Goal: Information Seeking & Learning: Check status

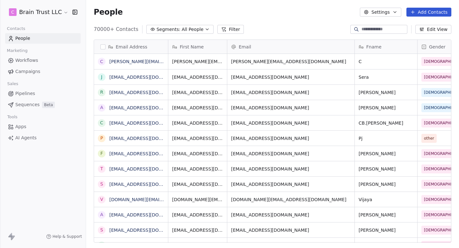
scroll to position [218, 373]
click at [39, 73] on link "Campaigns" at bounding box center [42, 71] width 75 height 11
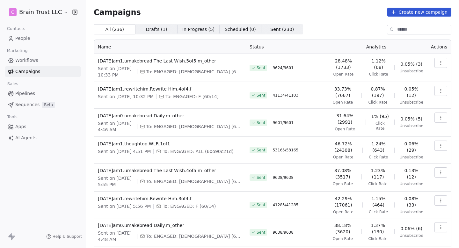
click at [191, 27] on span "In Progress ( 5 )" at bounding box center [198, 29] width 32 height 7
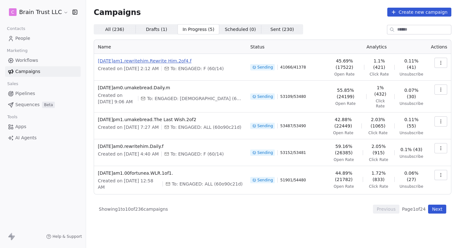
click at [189, 61] on span "[DATE]am1.rewritehim.Rewrite Him.2of4.f" at bounding box center [170, 61] width 145 height 6
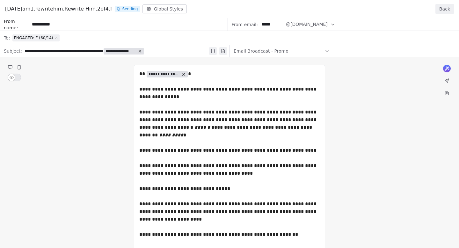
click at [448, 9] on button "Back" at bounding box center [444, 9] width 18 height 10
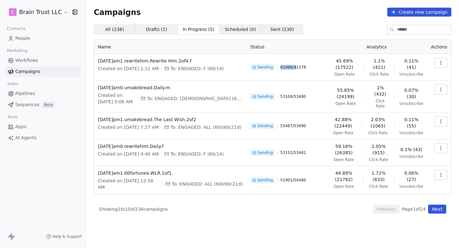
drag, startPoint x: 273, startPoint y: 65, endPoint x: 304, endPoint y: 65, distance: 31.2
click at [303, 65] on div "Sending 41066 / 41378" at bounding box center [286, 67] width 72 height 19
click at [304, 65] on div "Sending 41066 / 41378" at bounding box center [286, 67] width 72 height 19
drag, startPoint x: 98, startPoint y: 199, endPoint x: 204, endPoint y: 203, distance: 106.1
click at [204, 204] on div "Showing 1 to 10 of 236 campaigns Previous Page 1 of 24 Next" at bounding box center [272, 208] width 357 height 9
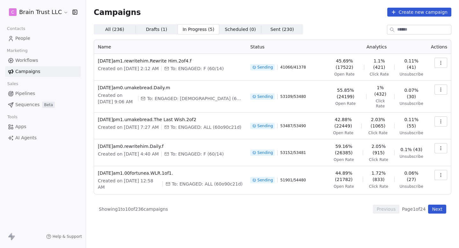
click at [204, 204] on div "Showing 1 to 10 of 236 campaigns Previous Page 1 of 24 Next" at bounding box center [272, 208] width 357 height 9
drag, startPoint x: 204, startPoint y: 203, endPoint x: 92, endPoint y: 202, distance: 112.1
click at [93, 202] on div "Campaigns Create new campaign All ( 236 ) All ( 236 ) Drafts ( 1 ) Drafts ( 1 )…" at bounding box center [272, 110] width 373 height 221
click at [92, 202] on div "Campaigns Create new campaign All ( 236 ) All ( 236 ) Drafts ( 1 ) Drafts ( 1 )…" at bounding box center [272, 110] width 373 height 221
drag, startPoint x: 92, startPoint y: 202, endPoint x: 189, endPoint y: 202, distance: 96.5
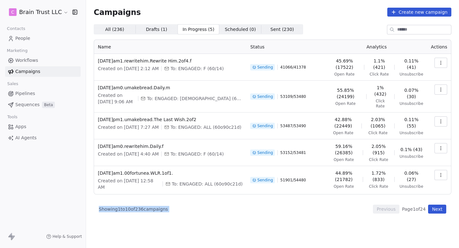
click at [189, 202] on div "Campaigns Create new campaign All ( 236 ) All ( 236 ) Drafts ( 1 ) Drafts ( 1 )…" at bounding box center [272, 110] width 373 height 221
click at [189, 204] on div "Showing 1 to 10 of 236 campaigns Previous Page 1 of 24 Next" at bounding box center [272, 208] width 357 height 9
drag, startPoint x: 289, startPoint y: 150, endPoint x: 333, endPoint y: 174, distance: 50.4
click at [310, 160] on tbody "[DATE]am1.rewritehim.Rewrite Him.2of4.f Created on [DATE] 2:12 AM To: ENGAGED: …" at bounding box center [272, 124] width 357 height 140
click at [333, 182] on td "44.89% (21782) Open Rate 1.72% (833) Click Rate 0.06% (27) Unsubscribe" at bounding box center [376, 180] width 101 height 28
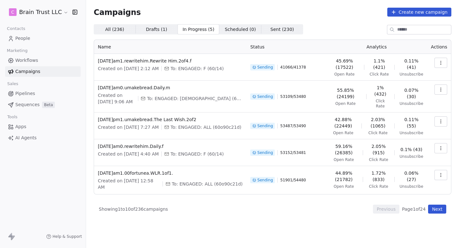
click at [441, 172] on icon "button" at bounding box center [440, 174] width 5 height 5
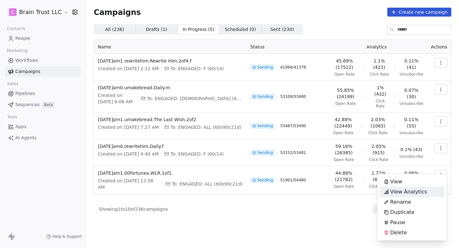
click at [414, 191] on span "View Analytics" at bounding box center [408, 192] width 37 height 8
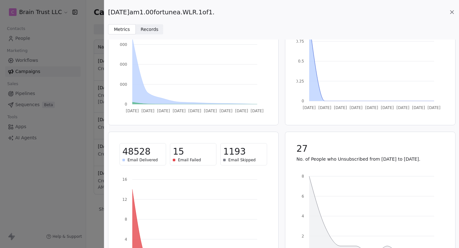
scroll to position [77, 0]
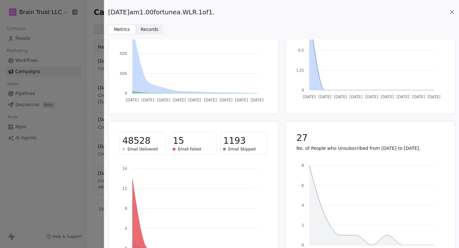
click at [452, 10] on icon at bounding box center [451, 12] width 6 height 6
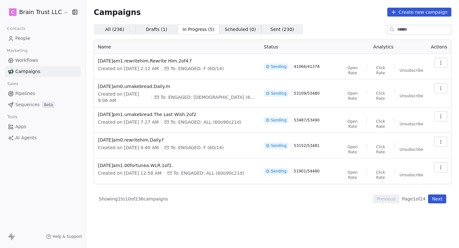
click at [446, 137] on button "button" at bounding box center [440, 142] width 13 height 10
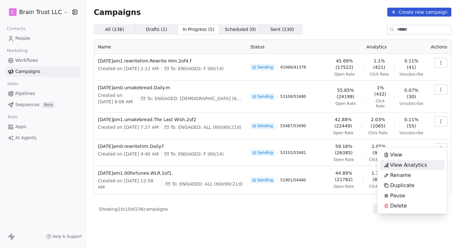
click at [426, 167] on div "View Analytics" at bounding box center [405, 165] width 51 height 10
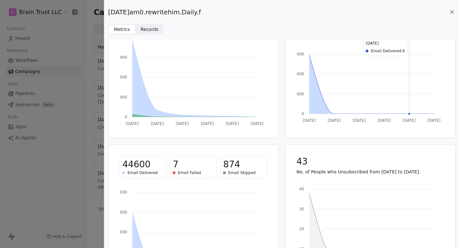
scroll to position [0, 0]
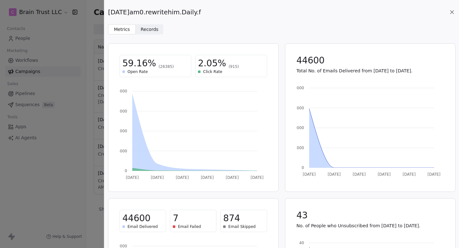
click at [453, 13] on icon at bounding box center [451, 12] width 3 height 3
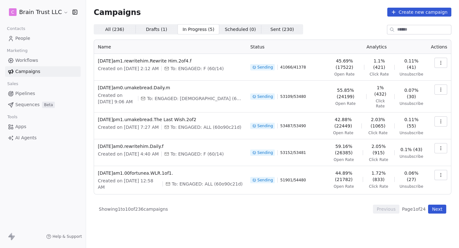
click at [450, 116] on td at bounding box center [439, 125] width 24 height 27
click at [442, 119] on icon "button" at bounding box center [440, 121] width 5 height 5
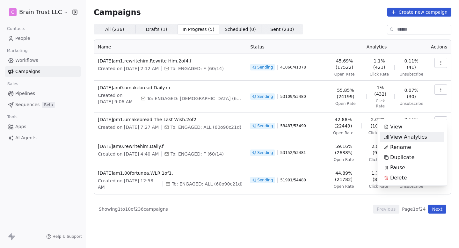
click at [412, 135] on span "View Analytics" at bounding box center [408, 137] width 37 height 8
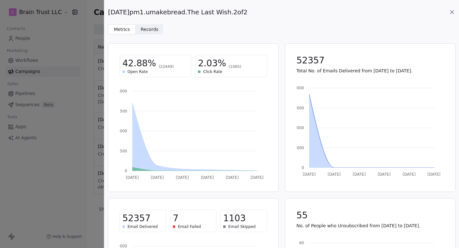
click at [450, 12] on icon at bounding box center [451, 12] width 6 height 6
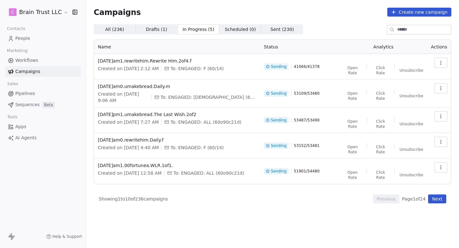
click at [117, 36] on div "All ( 236 ) All ( 236 ) Drafts ( 1 ) Drafts ( 1 ) In Progress ( 5 ) In Progress…" at bounding box center [272, 113] width 357 height 179
click at [120, 30] on span "All ( 236 )" at bounding box center [114, 29] width 19 height 7
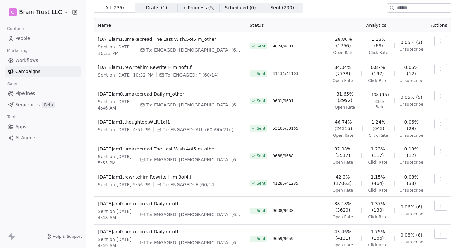
scroll to position [104, 0]
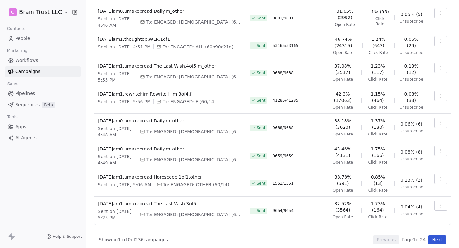
click at [443, 239] on button "Next" at bounding box center [437, 239] width 18 height 9
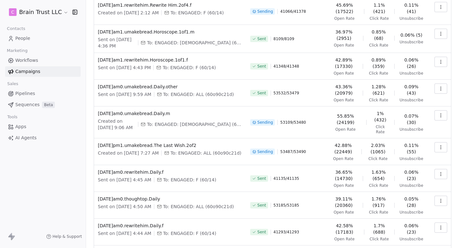
scroll to position [96, 0]
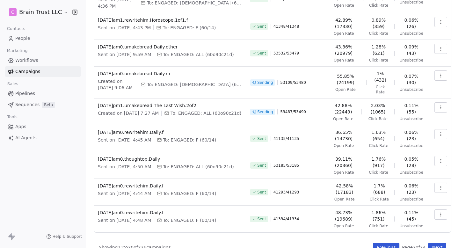
click at [440, 243] on button "Next" at bounding box center [437, 247] width 18 height 9
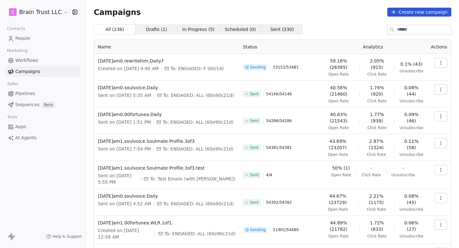
scroll to position [99, 0]
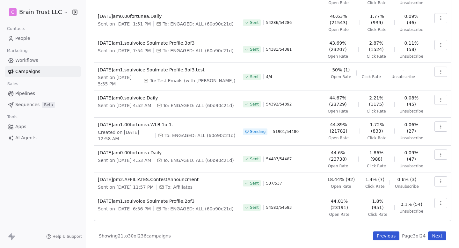
click at [432, 232] on button "Next" at bounding box center [437, 235] width 18 height 9
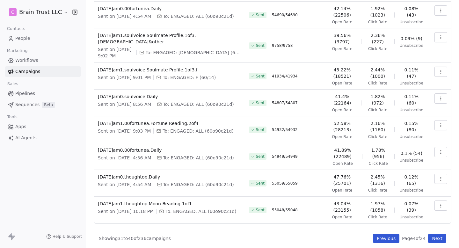
scroll to position [111, 0]
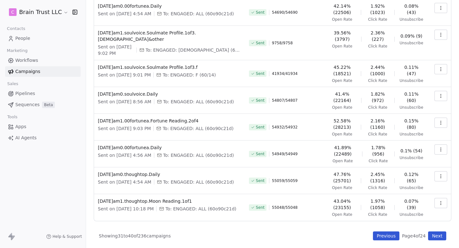
click at [442, 233] on button "Next" at bounding box center [437, 235] width 18 height 9
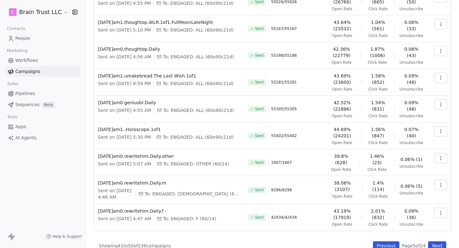
scroll to position [90, 0]
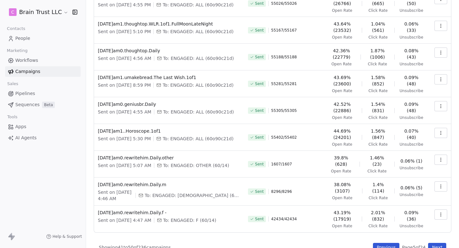
click at [441, 246] on button "Next" at bounding box center [437, 247] width 18 height 9
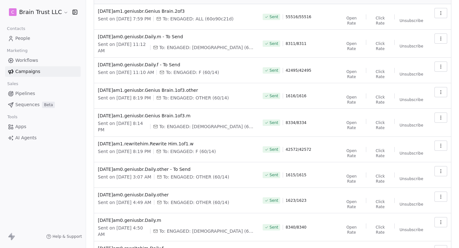
scroll to position [73, 0]
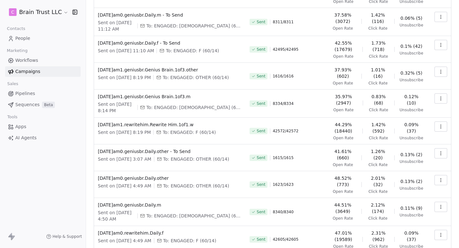
click at [441, 246] on div "Campaigns Create new campaign All ( 236 ) All ( 236 ) Drafts ( 1 ) Drafts ( 1 )…" at bounding box center [272, 103] width 373 height 352
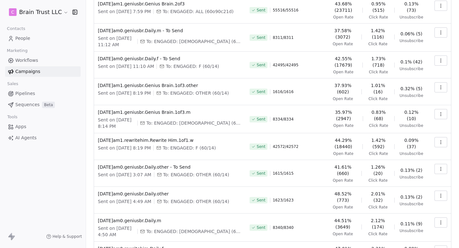
scroll to position [61, 0]
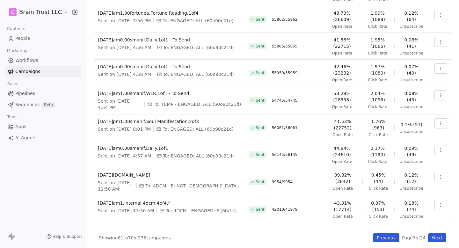
scroll to position [108, 0]
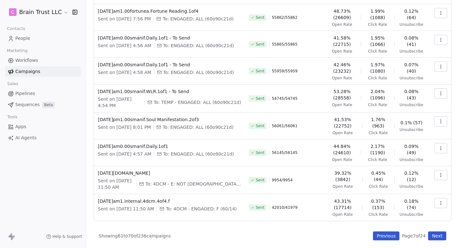
click at [443, 236] on button "Next" at bounding box center [437, 235] width 18 height 9
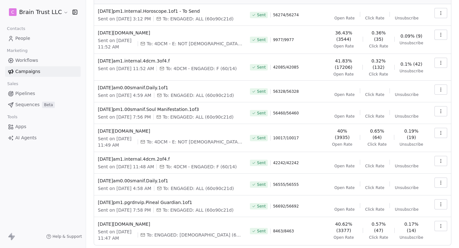
scroll to position [107, 0]
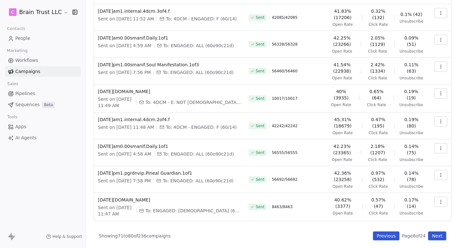
click at [443, 236] on button "Next" at bounding box center [437, 235] width 18 height 9
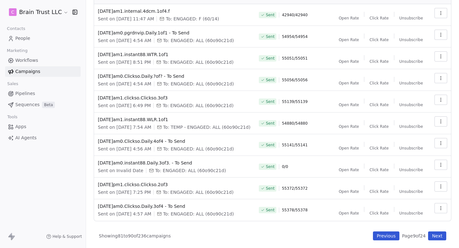
scroll to position [102, 0]
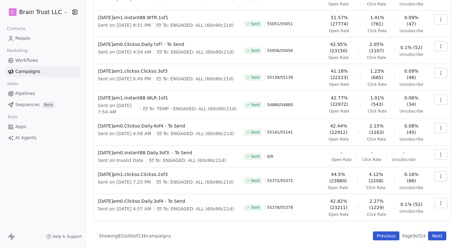
click at [443, 236] on button "Next" at bounding box center [437, 235] width 18 height 9
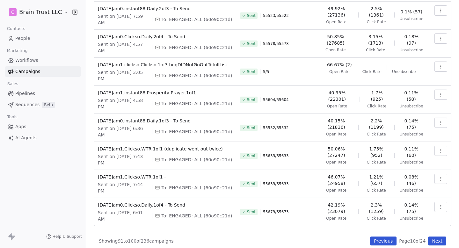
click at [383, 234] on div "All ( 236 ) All ( 236 ) Drafts ( 1 ) Drafts ( 1 ) In Progress ( 5 ) In Progress…" at bounding box center [272, 80] width 357 height 329
click at [382, 241] on button "Previous" at bounding box center [383, 240] width 26 height 9
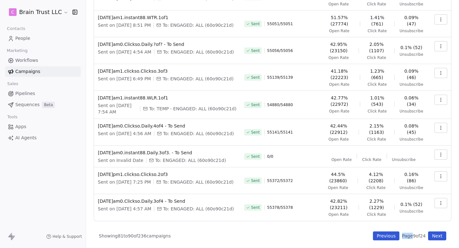
click at [382, 241] on div "Campaigns Create new campaign All ( 236 ) All ( 236 ) Drafts ( 1 ) Drafts ( 1 )…" at bounding box center [272, 75] width 373 height 345
click at [385, 233] on button "Previous" at bounding box center [386, 235] width 26 height 9
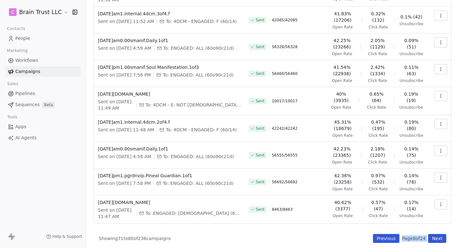
click at [385, 233] on div "All ( 236 ) All ( 236 ) Drafts ( 1 ) Drafts ( 1 ) In Progress ( 5 ) In Progress…" at bounding box center [272, 82] width 357 height 320
click at [385, 239] on button "Previous" at bounding box center [386, 238] width 26 height 9
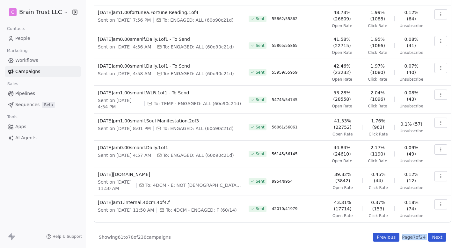
click at [385, 239] on button "Previous" at bounding box center [386, 236] width 26 height 9
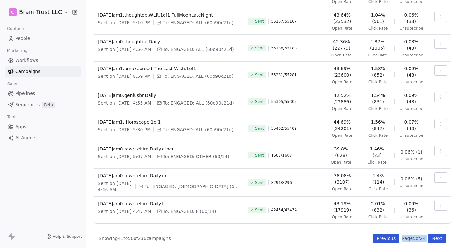
click at [385, 239] on button "Previous" at bounding box center [386, 238] width 26 height 9
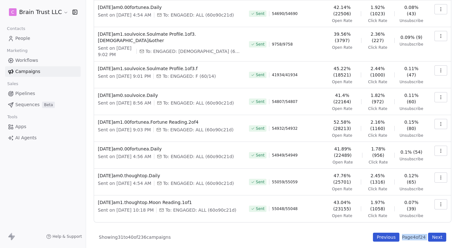
click at [385, 239] on button "Previous" at bounding box center [386, 236] width 26 height 9
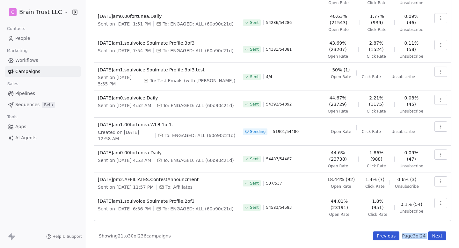
click at [385, 239] on button "Previous" at bounding box center [386, 235] width 26 height 9
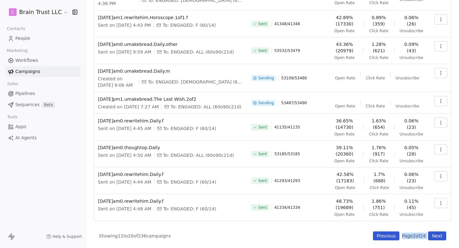
scroll to position [96, 0]
click at [385, 239] on button "Previous" at bounding box center [386, 235] width 26 height 9
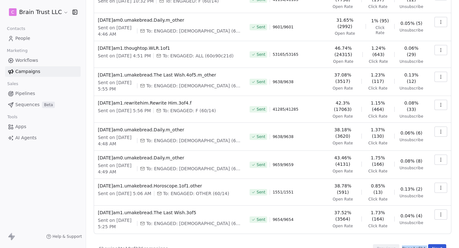
click at [458, 237] on div "Campaigns Create new campaign All ( 236 ) All ( 236 ) Drafts ( 1 ) Drafts ( 1 )…" at bounding box center [272, 82] width 373 height 356
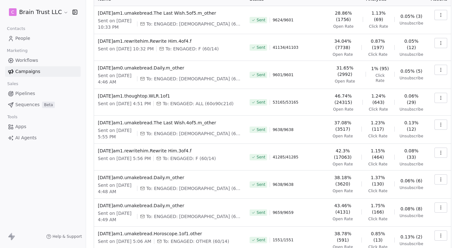
scroll to position [0, 0]
